Goal: Information Seeking & Learning: Check status

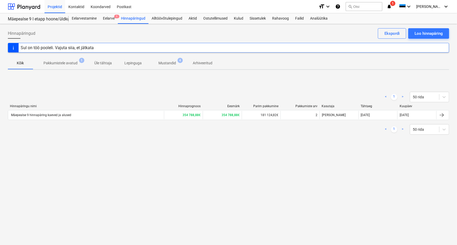
click at [62, 63] on p "Pakkumistele avatud" at bounding box center [60, 62] width 34 height 5
click at [166, 63] on p "Mustandid" at bounding box center [167, 62] width 18 height 5
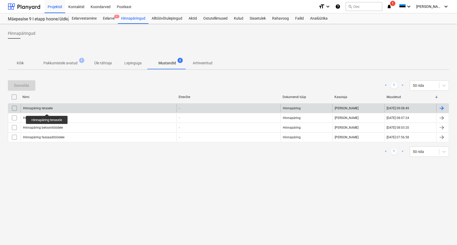
click at [45, 107] on div "Hinnapäring terasele" at bounding box center [38, 109] width 30 height 4
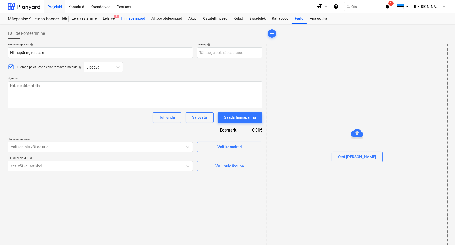
click at [136, 19] on div "Hinnapäringud" at bounding box center [133, 18] width 31 height 10
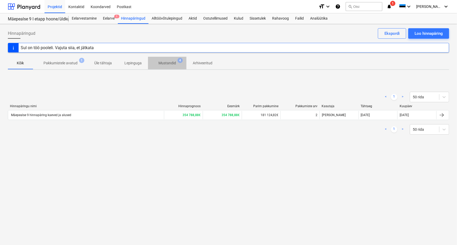
click at [166, 63] on p "Mustandid" at bounding box center [167, 62] width 18 height 5
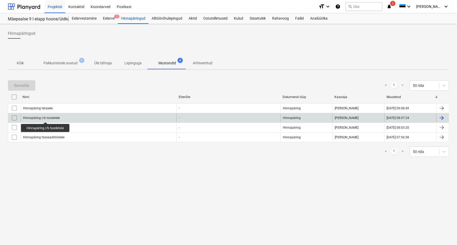
click at [46, 118] on div "Hinnapäring r/b toodetele" at bounding box center [41, 118] width 37 height 4
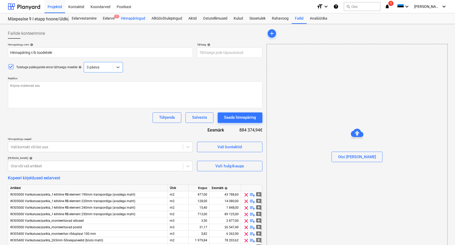
click at [139, 16] on div "Hinnapäringud" at bounding box center [133, 18] width 31 height 10
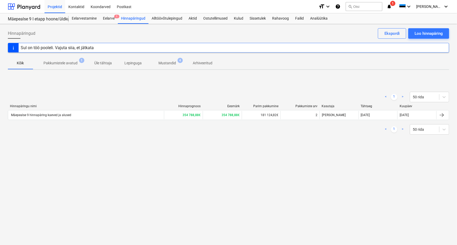
click at [166, 62] on p "Mustandid" at bounding box center [167, 62] width 18 height 5
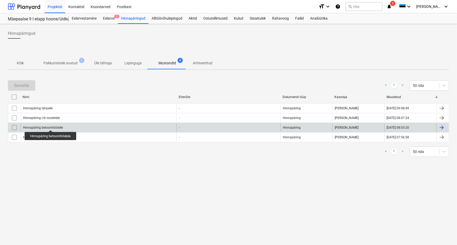
click at [51, 126] on div "Hinnapäring betoonitöödele" at bounding box center [43, 128] width 40 height 4
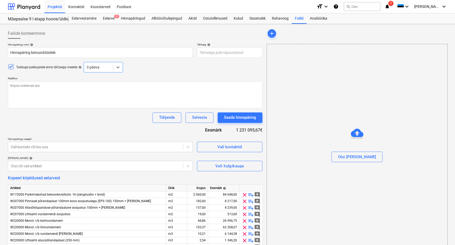
type textarea "x"
click at [137, 18] on div "Hinnapäringud" at bounding box center [133, 18] width 31 height 10
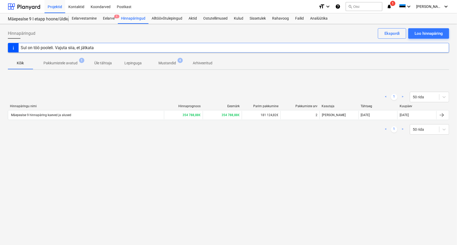
click at [63, 62] on p "Pakkumistele avatud" at bounding box center [60, 62] width 34 height 5
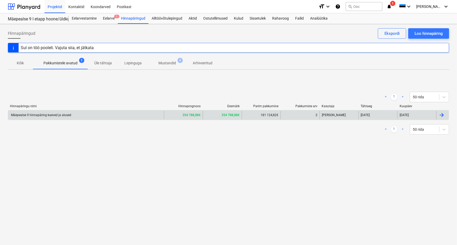
click at [51, 116] on div "Mäepealse 9 hinnapäring kaeved ja alused" at bounding box center [40, 115] width 61 height 4
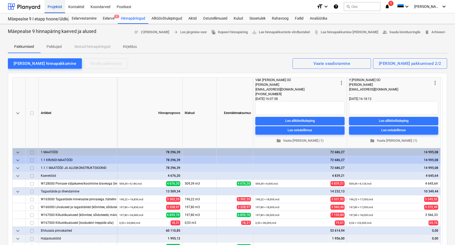
click at [54, 5] on div "Projektid" at bounding box center [54, 6] width 21 height 13
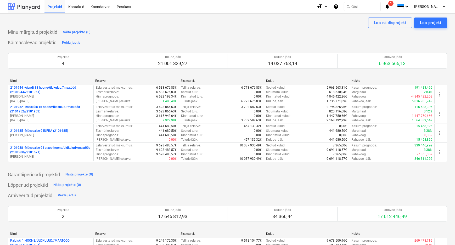
click at [27, 7] on div at bounding box center [24, 6] width 32 height 13
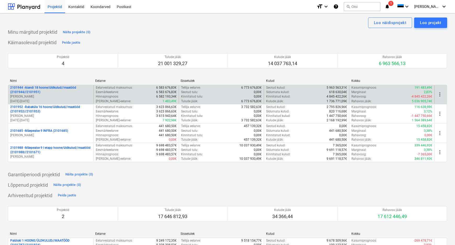
click at [46, 90] on p "2101944 - Aiandi 18 hoone/üldkulud//maatööd (2101944//2101951)" at bounding box center [50, 90] width 81 height 9
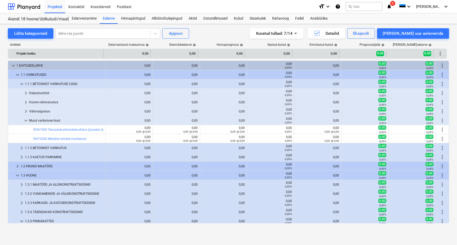
scroll to position [47, 0]
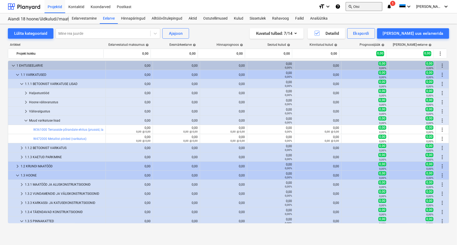
click at [369, 4] on button "search Otsi" at bounding box center [363, 6] width 37 height 9
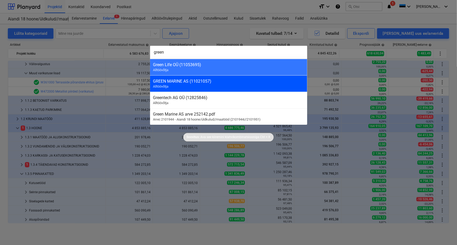
type input "green"
click at [181, 80] on div "GREEN MARINE AS (11021057)" at bounding box center [228, 81] width 151 height 5
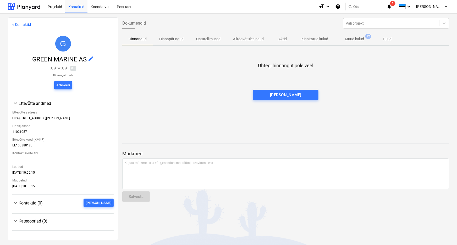
click at [353, 39] on p "Muud kulud" at bounding box center [354, 38] width 19 height 5
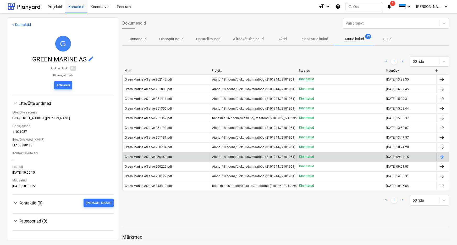
click at [154, 155] on div "Green Marine AS arve 250453.pdf" at bounding box center [148, 157] width 47 height 4
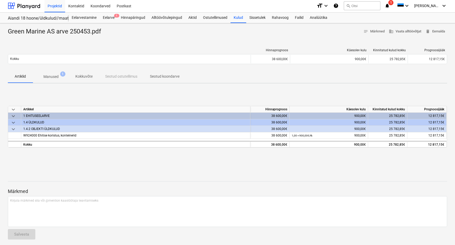
scroll to position [3, 0]
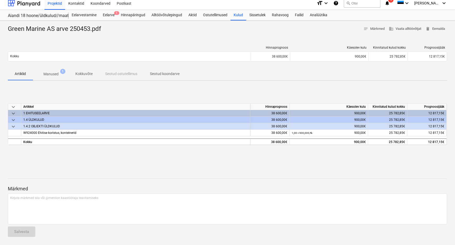
click at [50, 72] on p "Manused" at bounding box center [50, 73] width 15 height 5
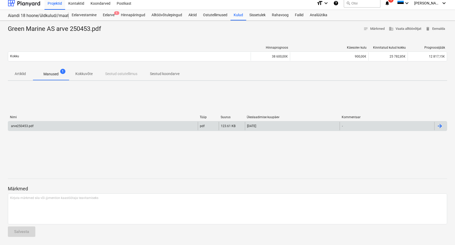
click at [24, 127] on div "arve250453.pdf" at bounding box center [21, 126] width 23 height 4
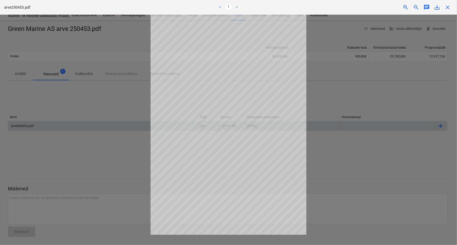
click at [141, 44] on div at bounding box center [228, 130] width 457 height 231
click at [447, 6] on span "close" at bounding box center [447, 7] width 6 height 6
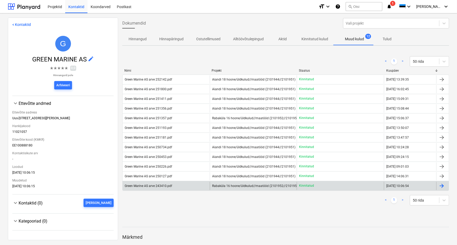
click at [160, 186] on div "Green Marine AS arve 243410.pdf" at bounding box center [148, 186] width 47 height 4
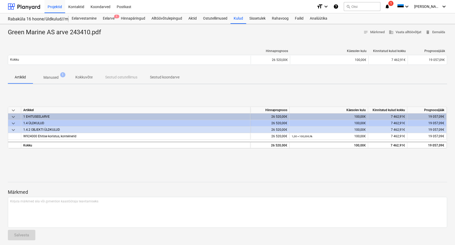
click at [53, 78] on p "Manused" at bounding box center [50, 77] width 15 height 5
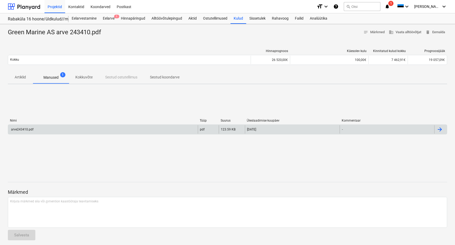
click at [21, 130] on div "arve243410.pdf" at bounding box center [21, 130] width 23 height 4
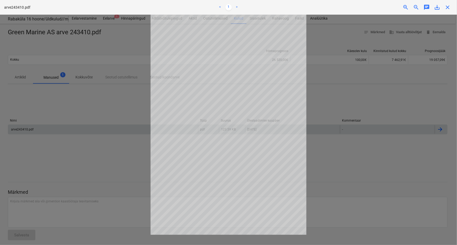
click at [138, 104] on div at bounding box center [228, 130] width 457 height 231
click at [445, 7] on span "close" at bounding box center [447, 7] width 6 height 6
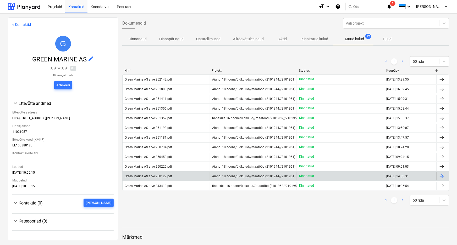
click at [158, 176] on div "Green Marine AS arve 250127.pdf" at bounding box center [148, 177] width 47 height 4
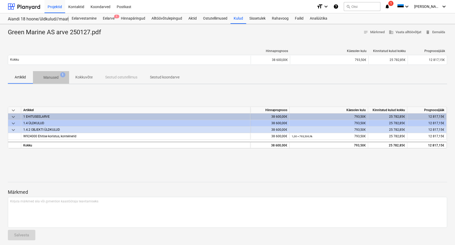
click at [53, 74] on span "Manused 1" at bounding box center [51, 77] width 36 height 9
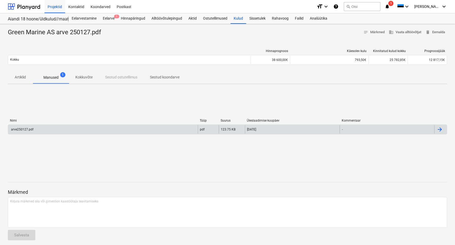
click at [27, 130] on div "arve250127.pdf" at bounding box center [21, 130] width 23 height 4
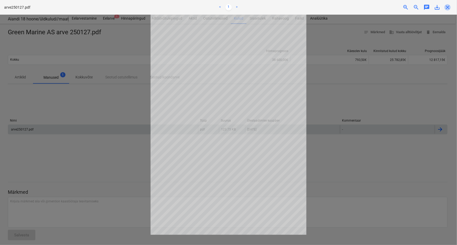
click at [448, 6] on span "close" at bounding box center [447, 7] width 6 height 6
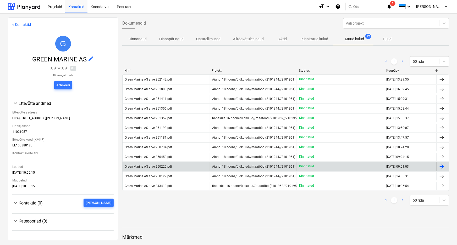
click at [165, 165] on div "Green Marine AS arve 250226.pdf" at bounding box center [148, 167] width 47 height 4
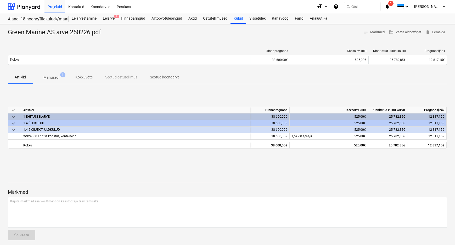
click at [54, 76] on p "Manused" at bounding box center [50, 77] width 15 height 5
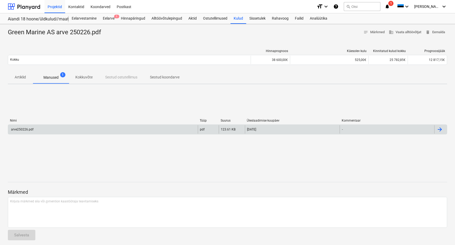
click at [26, 128] on div "arve250226.pdf" at bounding box center [21, 130] width 23 height 4
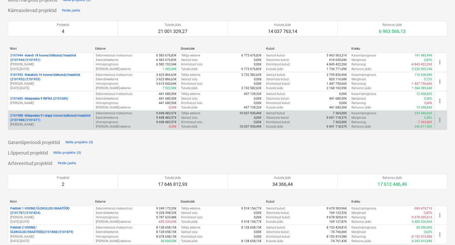
scroll to position [42, 0]
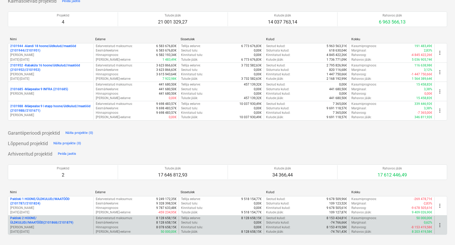
click at [34, 221] on p "Paldiski 2 HOONE/ÜLDKULUD//MAATÖÖD(2101868//2101879)" at bounding box center [50, 220] width 81 height 9
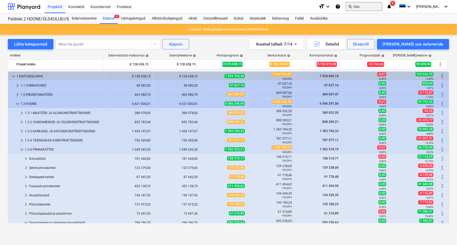
click at [376, 6] on button "search Otsi" at bounding box center [363, 6] width 37 height 9
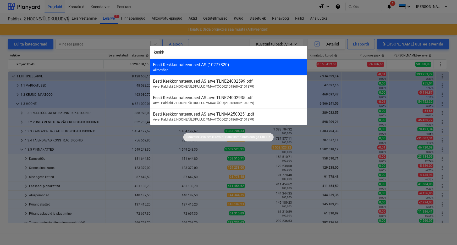
type input "keskk"
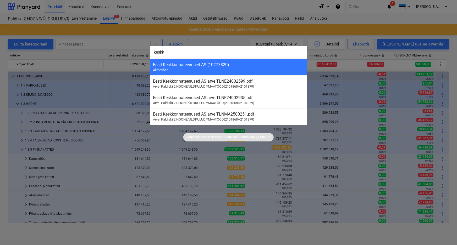
click at [171, 69] on div "Eesti Keskkonnateenused AS (10277820) Alltöövõtja" at bounding box center [228, 67] width 157 height 16
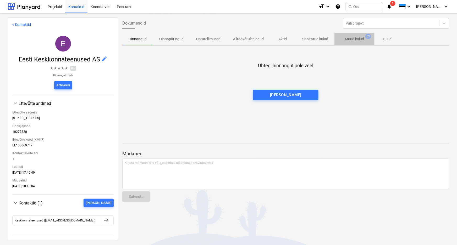
click at [349, 36] on p "Muud kulud" at bounding box center [354, 38] width 19 height 5
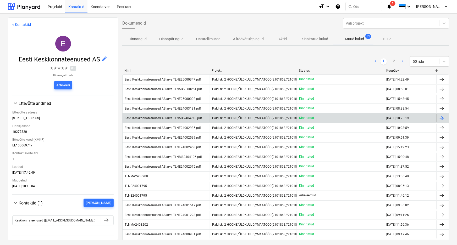
click at [154, 117] on div "Eesti Keskkonnateenused AS arve TLNMA2404718.pdf" at bounding box center [163, 118] width 77 height 4
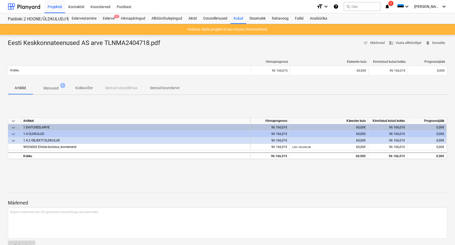
click at [54, 90] on p "Manused" at bounding box center [50, 88] width 15 height 5
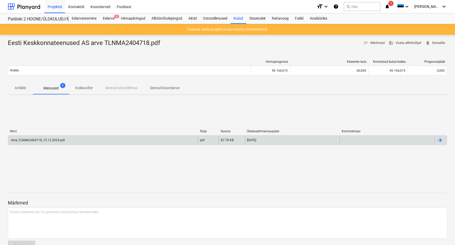
click at [40, 142] on div "Arve_TLNMA2404718_15.12.2024.pdf" at bounding box center [37, 140] width 55 height 4
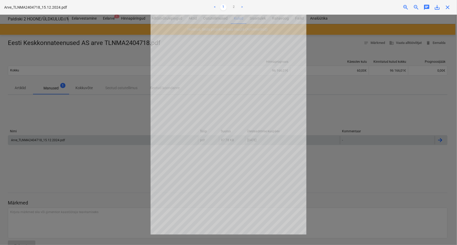
click at [133, 115] on div at bounding box center [228, 130] width 457 height 231
click at [447, 7] on span "close" at bounding box center [447, 7] width 6 height 6
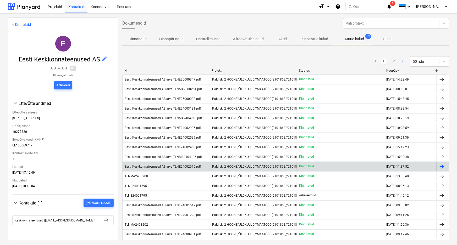
click at [168, 168] on div "Eesti Keskkonnateenused AS arve TLNE24002075.pdf" at bounding box center [163, 167] width 76 height 4
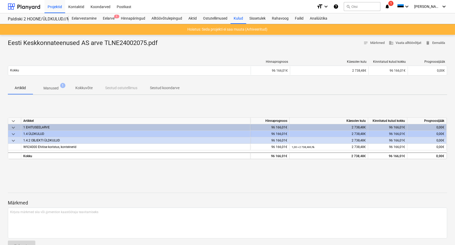
click at [47, 85] on span "Manused 1" at bounding box center [51, 87] width 36 height 9
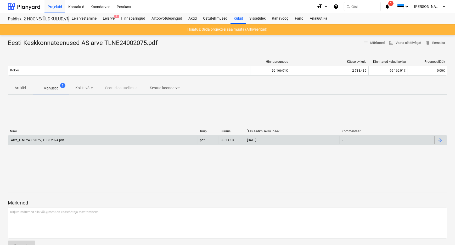
click at [57, 139] on div "Arve_TLNE24002075_31.08.2024.pdf" at bounding box center [37, 140] width 54 height 4
